Goal: Task Accomplishment & Management: Complete application form

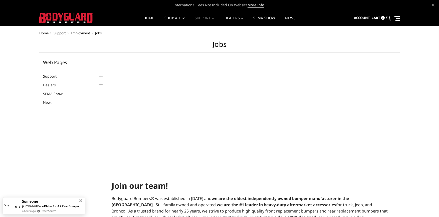
select select "US"
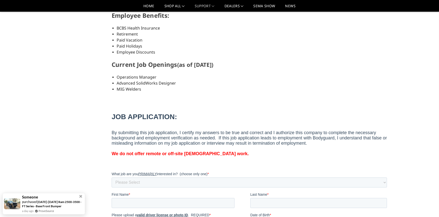
scroll to position [250, 0]
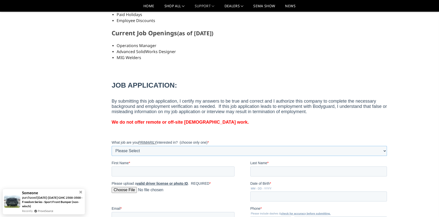
select select "Human Resources"
click at [196, 173] on input "First Name *" at bounding box center [172, 171] width 123 height 10
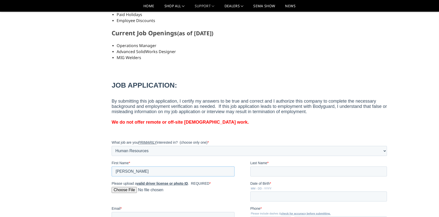
type input "[PERSON_NAME]"
type input "0"
type input "[DATE]"
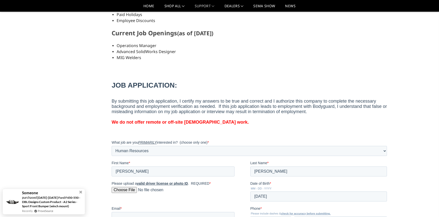
click at [123, 191] on input "Please upload a valid driver license or photo ID . REQUIRED *" at bounding box center [172, 192] width 123 height 10
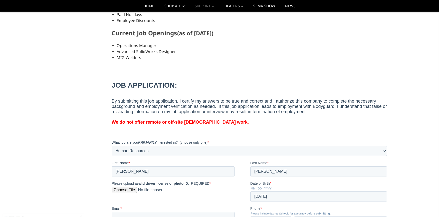
type input "C:\fakepath\DL.pdf"
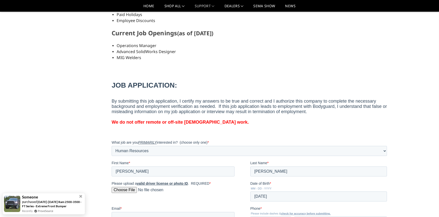
scroll to position [257, 0]
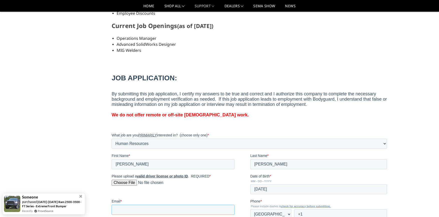
click at [200, 210] on input "Email *" at bounding box center [172, 210] width 123 height 10
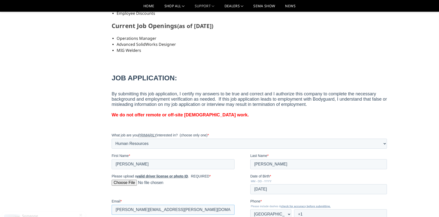
type input "[PERSON_NAME][EMAIL_ADDRESS][PERSON_NAME][DOMAIN_NAME]"
click at [307, 214] on input "+1" at bounding box center [340, 214] width 93 height 10
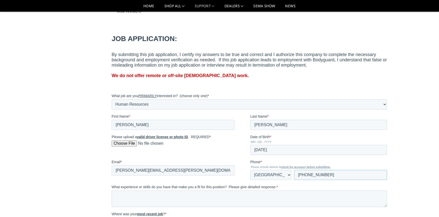
scroll to position [343, 0]
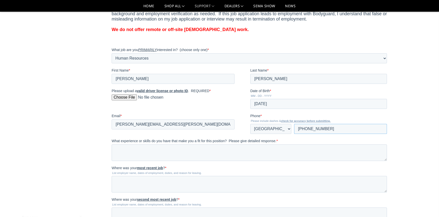
type input "[PHONE_NUMBER]"
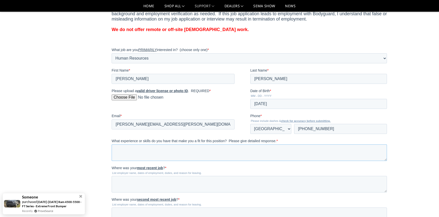
click at [203, 158] on textarea "What experience or skills do you have that make you a fit for this position? Pl…" at bounding box center [248, 153] width 275 height 17
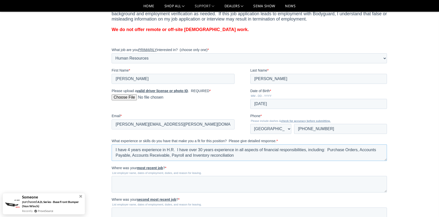
type textarea "I have 4 years experience in H.R. I have over 30 years experience in all aspect…"
click at [176, 180] on textarea "Where was your most recent job ? *" at bounding box center [248, 184] width 275 height 17
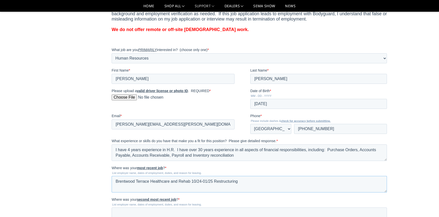
paste textarea "Run all aspects of the Human Resource department. Onboarding for hiring, termin…"
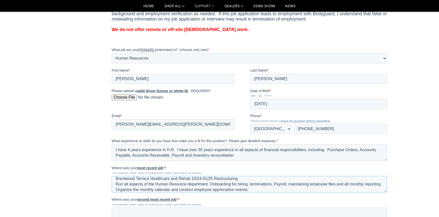
scroll to position [349, 0]
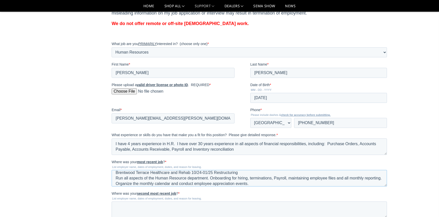
type textarea "Brentwood Terrace Healthcare and Rehab 10/24-01/25 Restructuring Run all aspect…"
click at [152, 209] on textarea "Where was your second most recent job ? *" at bounding box center [248, 210] width 275 height 17
paste textarea "Maintain employee files, Process Terminations and Employment Verifications foll…"
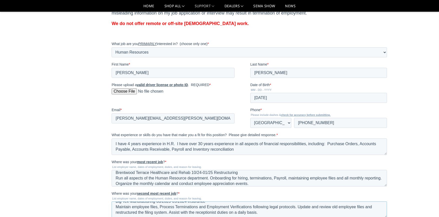
scroll to position [399, 0]
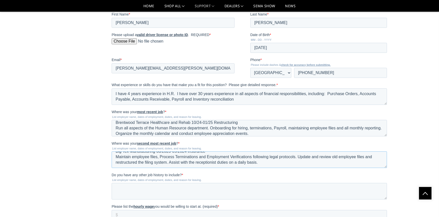
type textarea "Big Tex Manufacturing 08/2023-09/2024 Insurance Maintain employee files, Proces…"
click at [269, 189] on textarea "Do you have any other job history to include? *" at bounding box center [248, 191] width 275 height 17
paste textarea "Managed and updated incident reports creating a case file. Key incident report …"
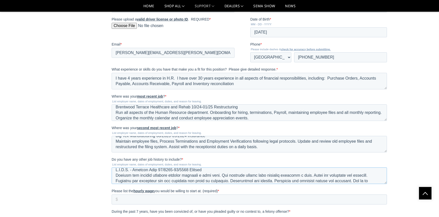
scroll to position [20, 0]
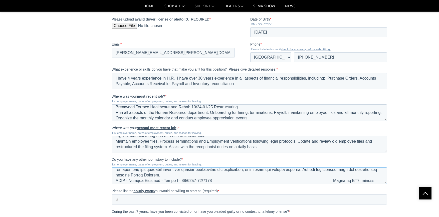
click at [329, 180] on textarea "Do you have any other job history to include? *" at bounding box center [248, 176] width 275 height 17
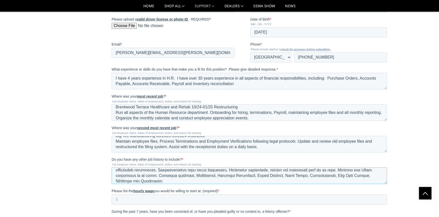
scroll to position [47, 0]
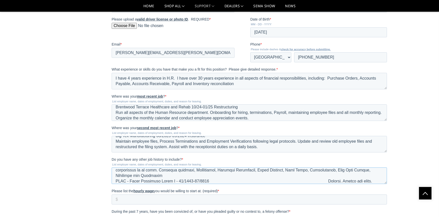
click at [329, 182] on textarea "Do you have any other job history to include? *" at bounding box center [248, 176] width 275 height 17
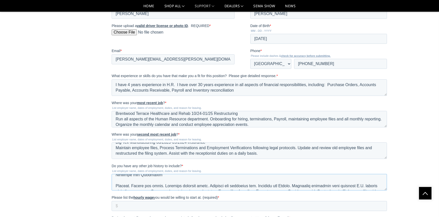
scroll to position [72, 0]
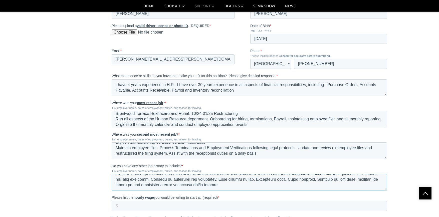
click at [273, 183] on textarea "Do you have any other job history to include? *" at bounding box center [248, 182] width 275 height 17
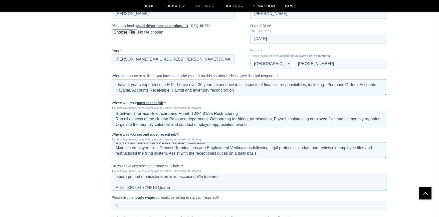
scroll to position [80, 0]
paste textarea "Payroll, EOM Reports, New Hire Orientation, Training, Benefits, Maintain Employ…"
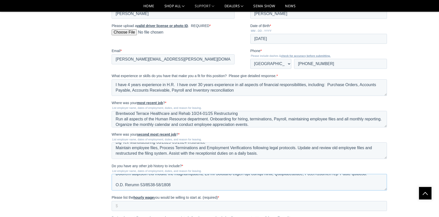
paste textarea "Set up Purchase Orders, Receive Purchase Orders, Transfer pipe, Accounts Payabl…"
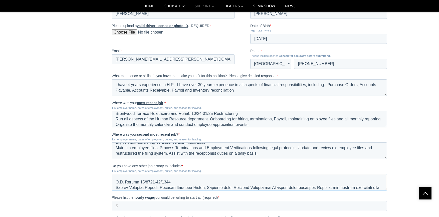
scroll to position [116, 0]
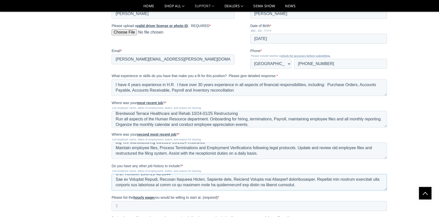
type textarea "T.D.C.J. - Telford Unit 12/2019-06/2023 Assault Managed and updated incident re…"
click at [231, 206] on input "Please list the hourly wage you would be willing to start at. (required) *" at bounding box center [248, 206] width 275 height 10
type input "20.00"
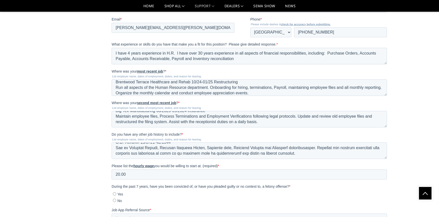
scroll to position [458, 0]
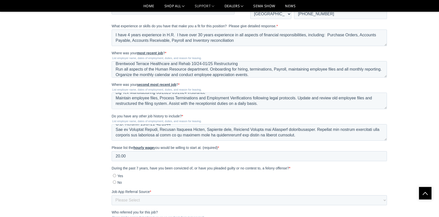
click at [114, 182] on input "No" at bounding box center [114, 182] width 3 height 3
radio input "true"
select select "[US_STATE] Workforce"
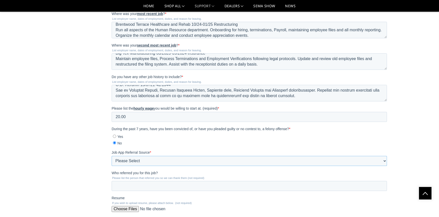
scroll to position [508, 0]
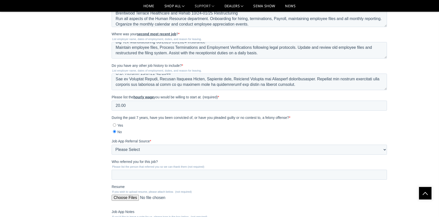
click at [131, 197] on input "Resume" at bounding box center [248, 200] width 275 height 10
type input "C:\fakepath\RESUME 2.pdf"
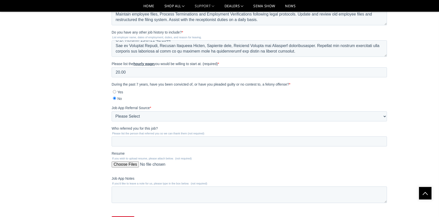
scroll to position [549, 0]
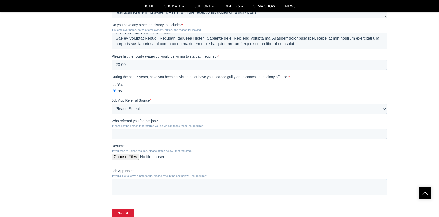
click at [233, 182] on textarea "Job App Notes" at bounding box center [248, 187] width 275 height 17
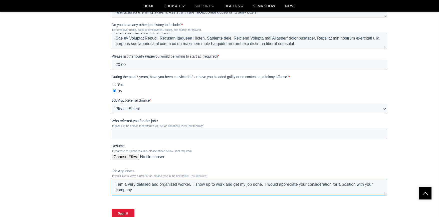
type textarea "I am a very detailed and organized worker. I show up to work and get my job don…"
click at [130, 213] on input "Submit" at bounding box center [122, 214] width 23 height 10
